Goal: Transaction & Acquisition: Purchase product/service

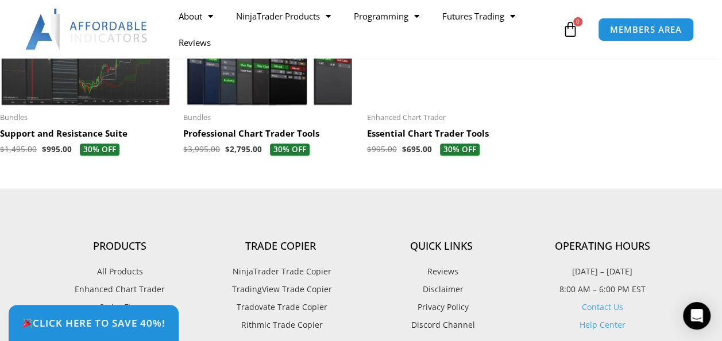
scroll to position [2883, 0]
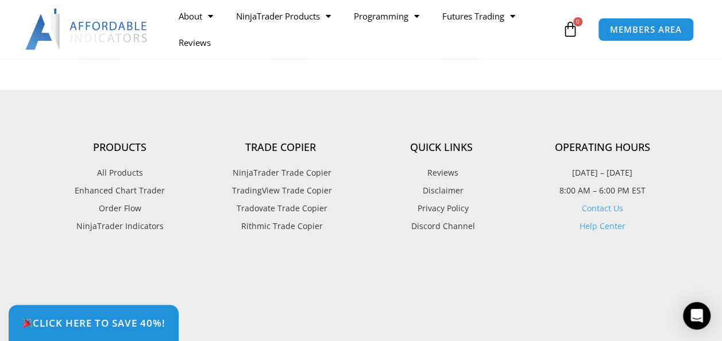
click at [269, 198] on span "TradingView Trade Copier" at bounding box center [280, 190] width 103 height 15
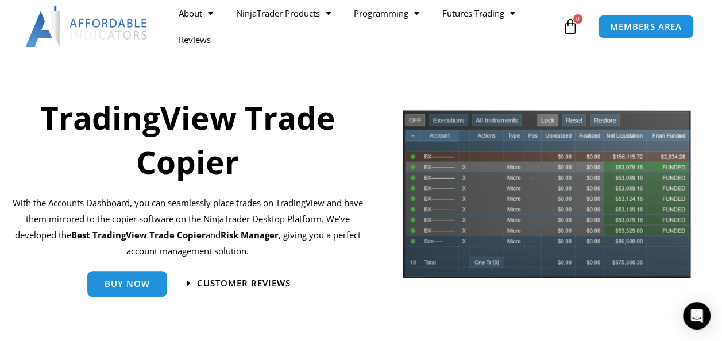
scroll to position [57, 0]
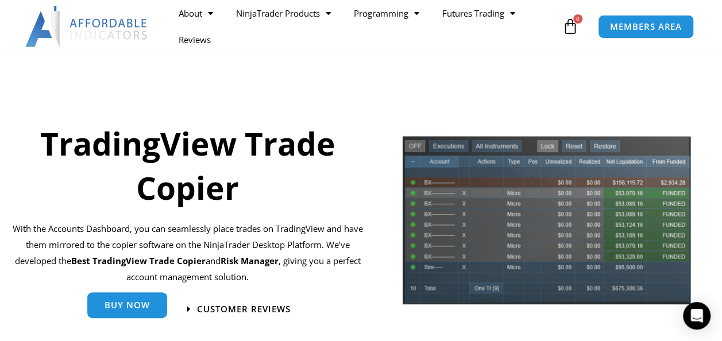
click at [118, 298] on link "Buy Now" at bounding box center [127, 307] width 80 height 26
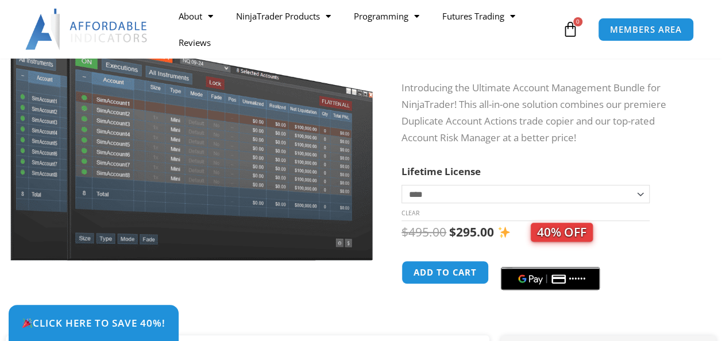
scroll to position [172, 0]
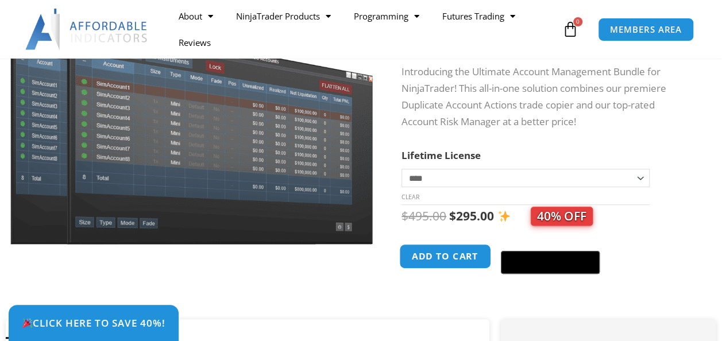
click at [443, 256] on button "Add to cart" at bounding box center [445, 256] width 92 height 25
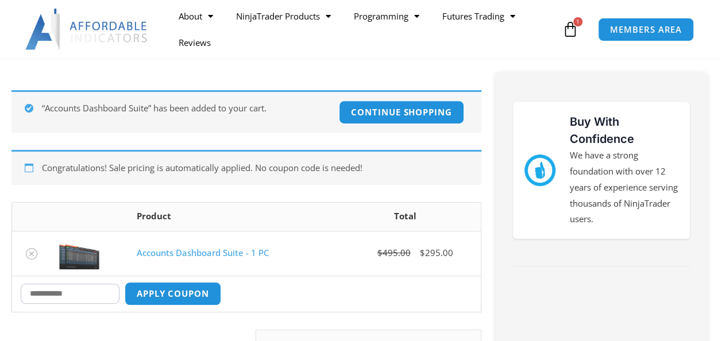
scroll to position [230, 0]
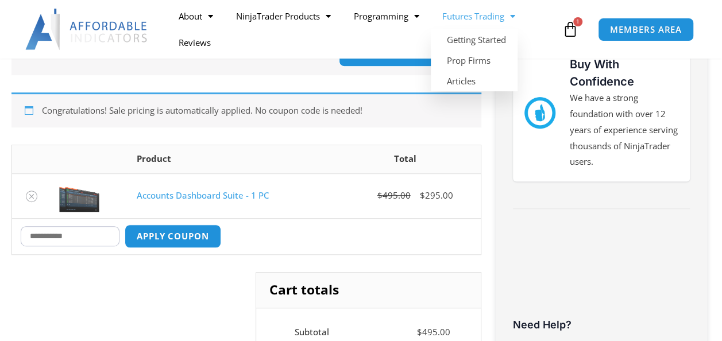
click at [520, 16] on link "Futures Trading" at bounding box center [478, 16] width 96 height 26
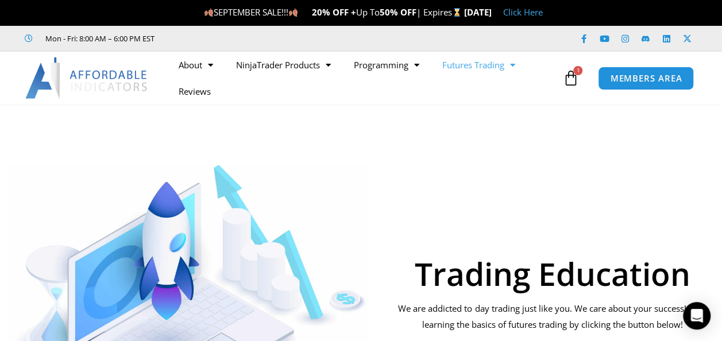
click at [572, 75] on icon at bounding box center [570, 78] width 16 height 16
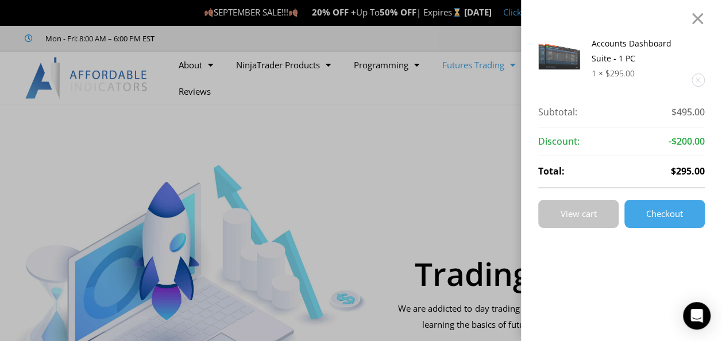
click at [588, 211] on span "View cart" at bounding box center [578, 214] width 36 height 9
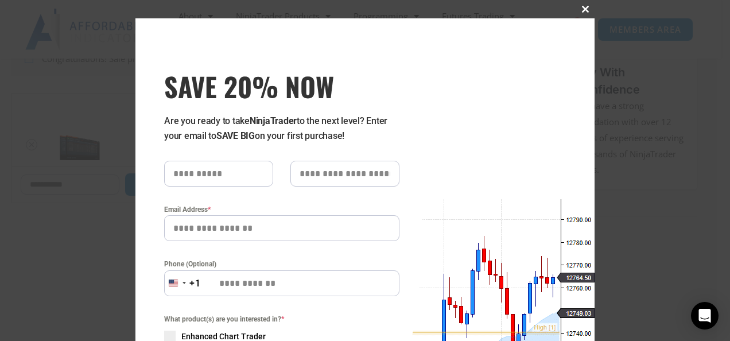
click at [580, 8] on span at bounding box center [585, 9] width 18 height 7
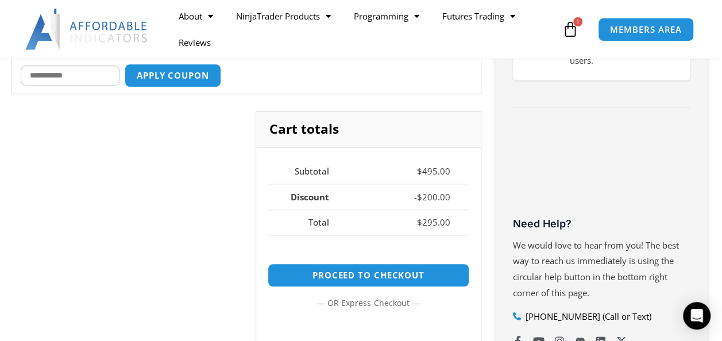
scroll to position [402, 0]
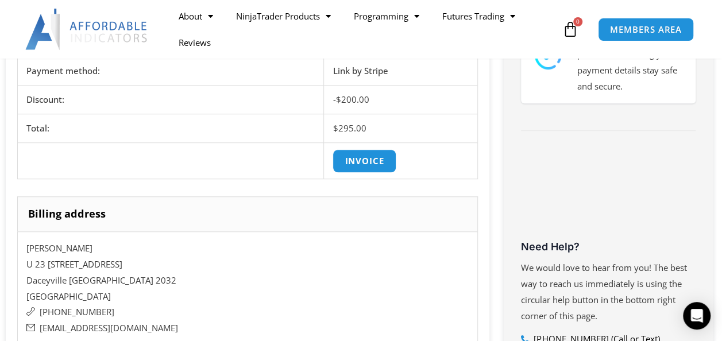
scroll to position [344, 0]
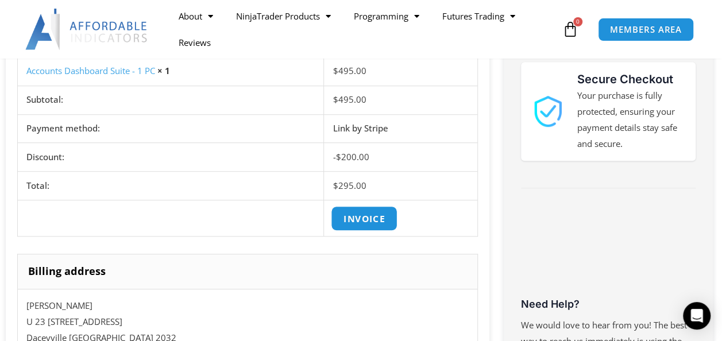
click at [363, 215] on link "Invoice" at bounding box center [364, 218] width 67 height 25
click at [483, 258] on div "[PERSON_NAME], thanks for your order! You will receive an email with instructio…" at bounding box center [247, 289] width 483 height 813
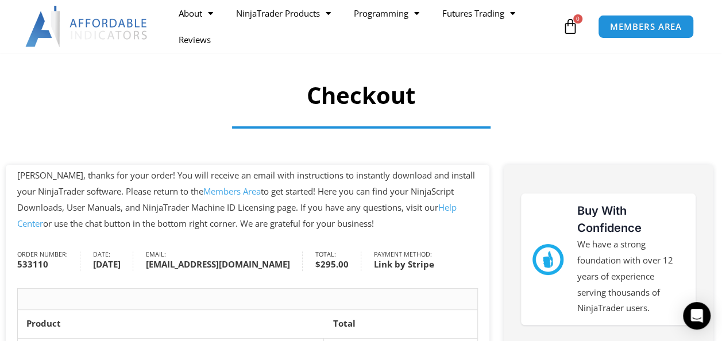
scroll to position [115, 0]
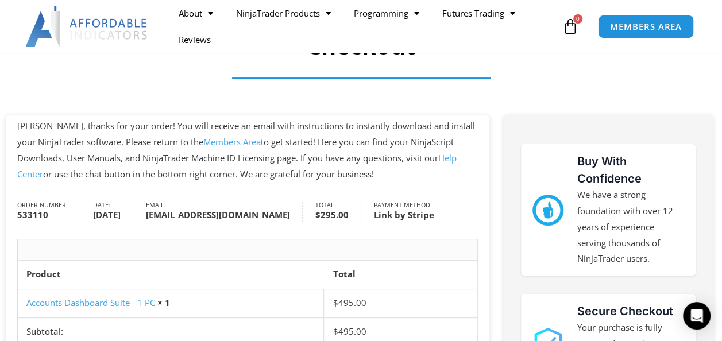
click at [213, 143] on link "Members Area" at bounding box center [231, 141] width 57 height 11
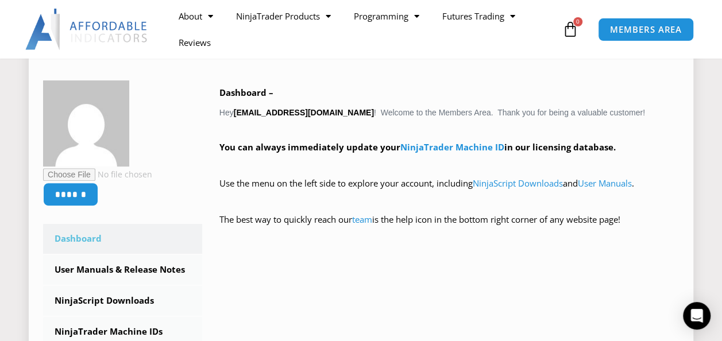
scroll to position [230, 0]
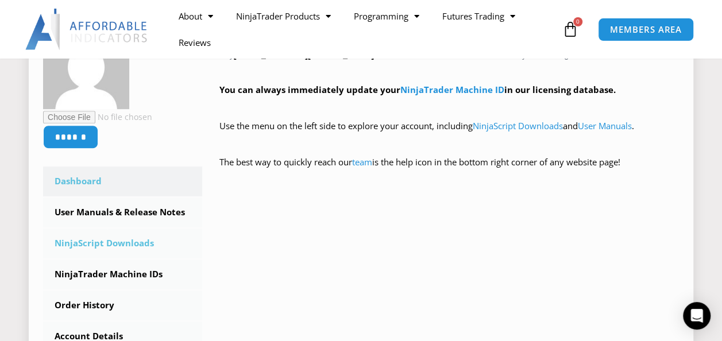
click at [88, 241] on link "NinjaScript Downloads" at bounding box center [122, 243] width 159 height 30
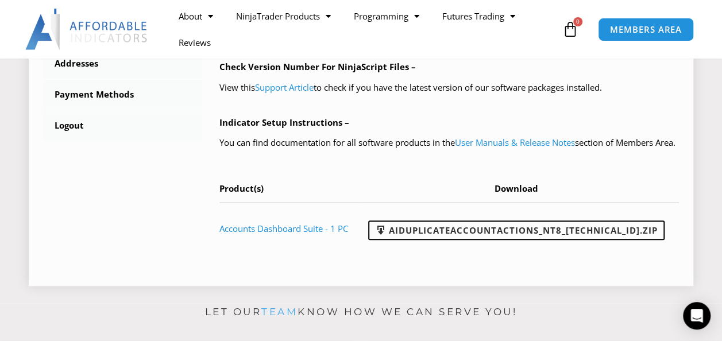
scroll to position [574, 0]
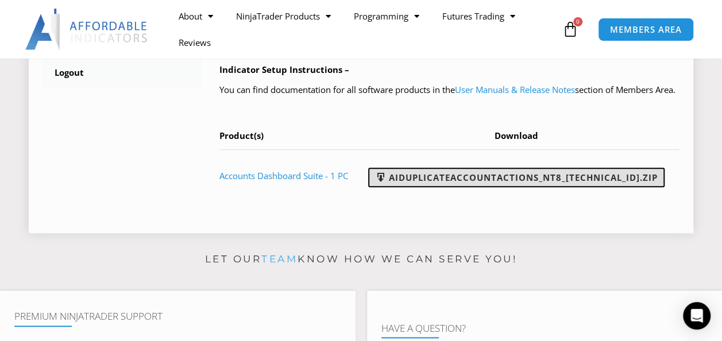
click at [490, 187] on link "AIDuplicateAccountActions_NT8_[TECHNICAL_ID].zip" at bounding box center [516, 178] width 296 height 20
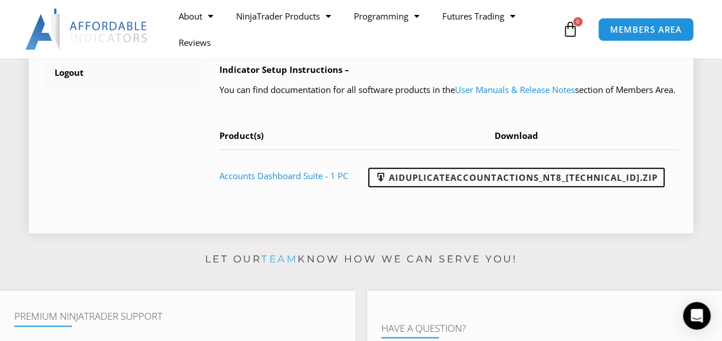
click at [266, 181] on link "Accounts Dashboard Suite - 1 PC" at bounding box center [283, 175] width 129 height 11
